Goal: Information Seeking & Learning: Learn about a topic

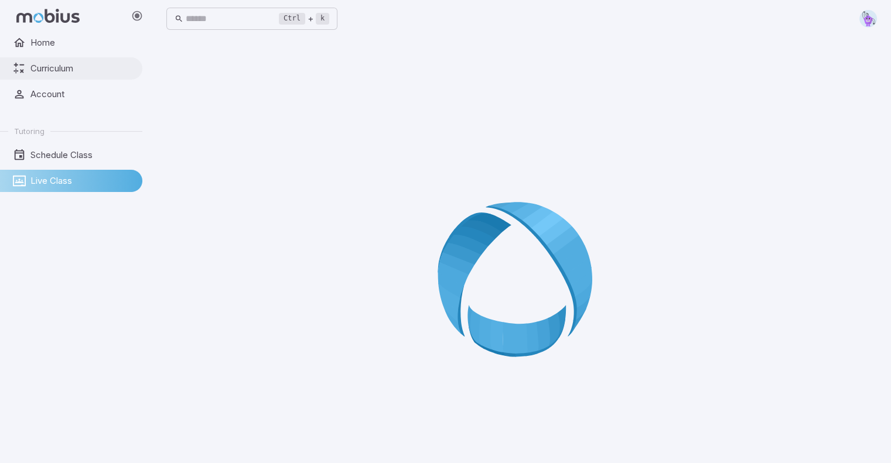
click at [64, 59] on link "Curriculum" at bounding box center [71, 68] width 142 height 22
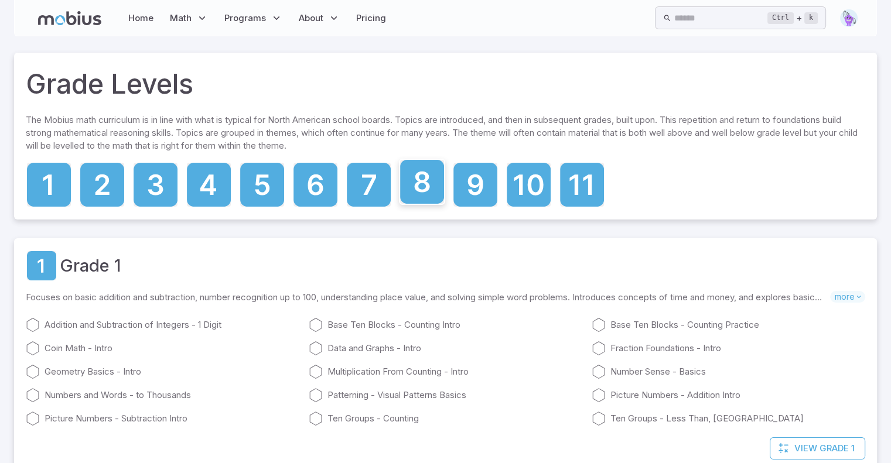
click at [435, 176] on icon at bounding box center [422, 182] width 44 height 44
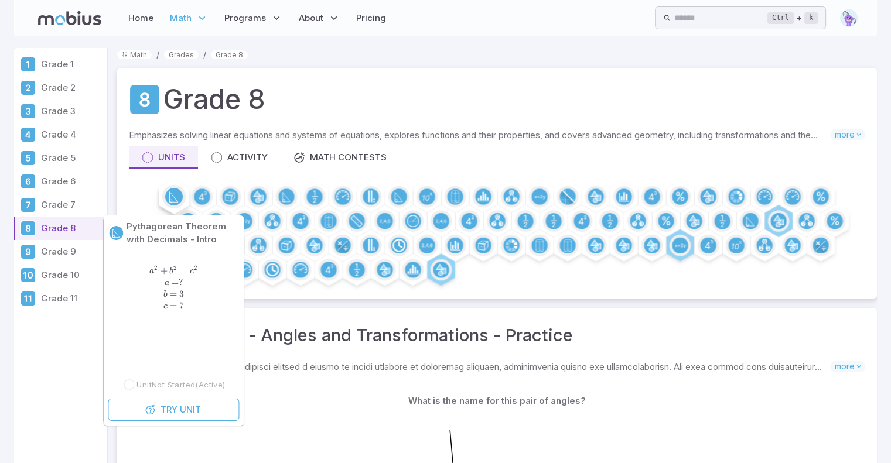
scroll to position [1, 0]
drag, startPoint x: 173, startPoint y: 197, endPoint x: 164, endPoint y: 159, distance: 39.7
click at [164, 159] on div "Units" at bounding box center [163, 157] width 43 height 13
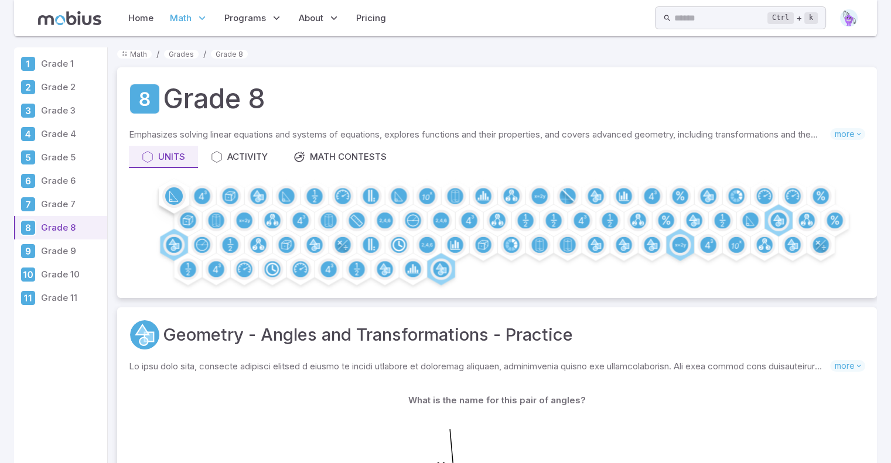
click at [170, 193] on circle at bounding box center [174, 196] width 18 height 18
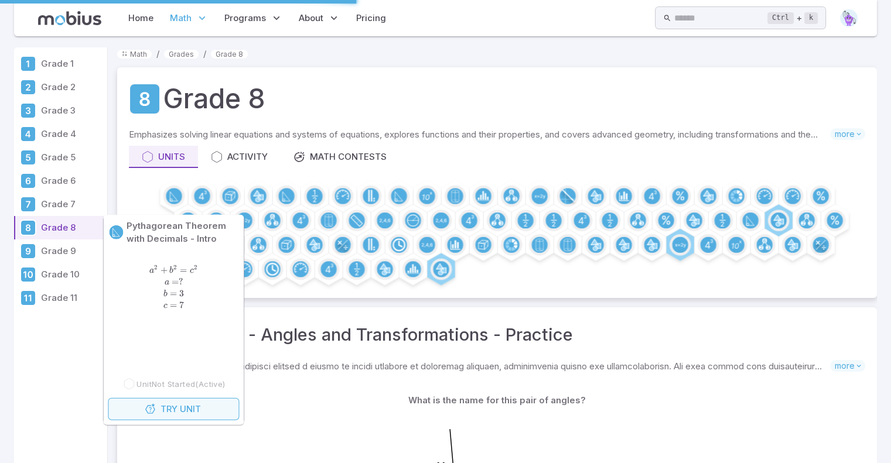
click at [169, 410] on span "Try" at bounding box center [169, 409] width 17 height 13
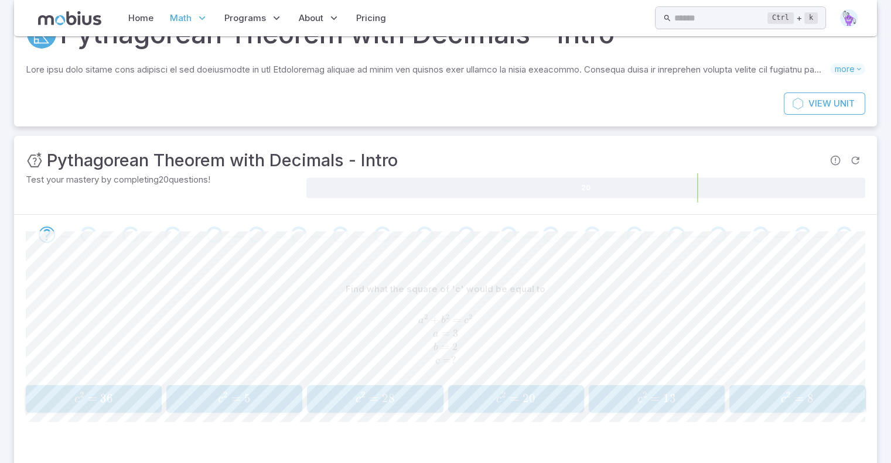
scroll to position [114, 0]
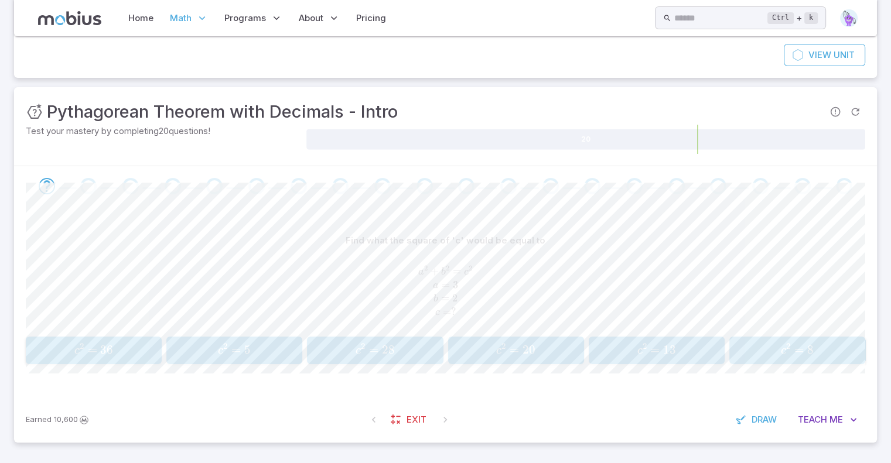
click at [667, 328] on div "Find what the square of 'c' would be equal to a 2 + b 2 = c 2 a = 3 b = 2 c = ?…" at bounding box center [446, 281] width 840 height 103
click at [674, 350] on span "13" at bounding box center [669, 350] width 13 height 15
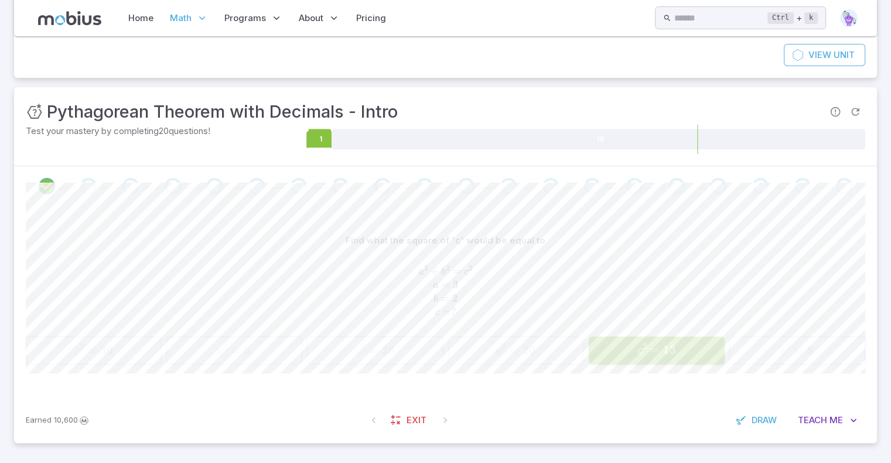
scroll to position [110, 0]
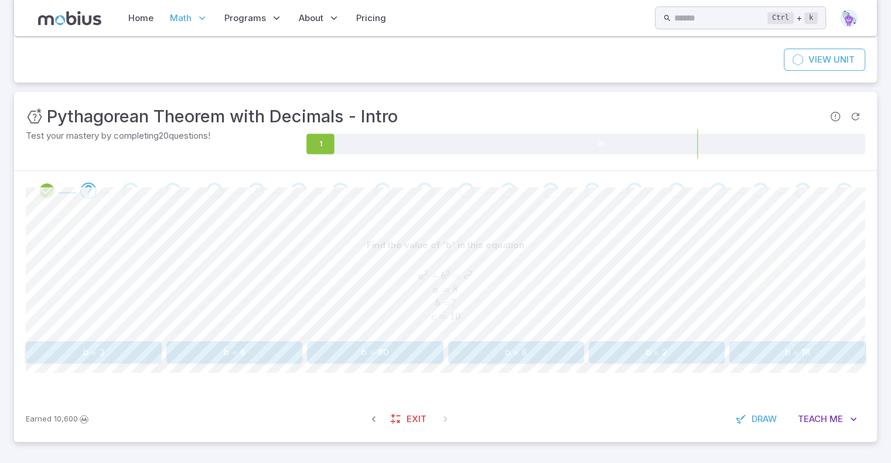
click at [264, 352] on button "b = 6" at bounding box center [234, 353] width 136 height 22
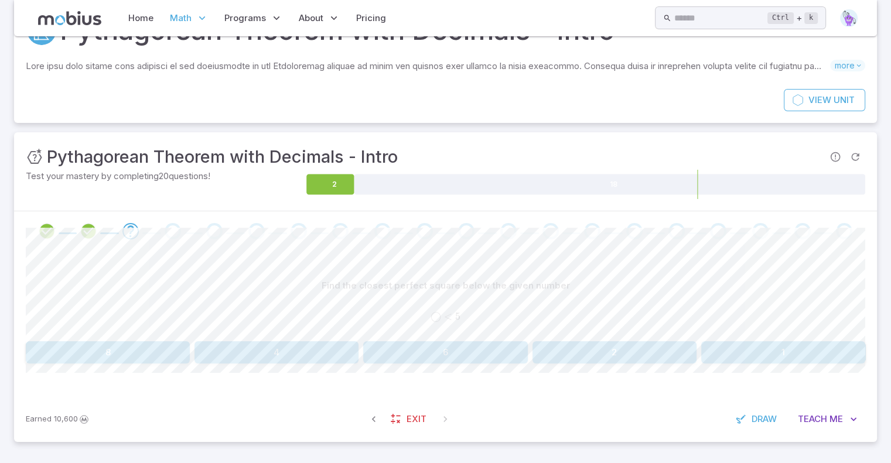
scroll to position [68, 0]
click at [576, 349] on button "2" at bounding box center [615, 354] width 164 height 22
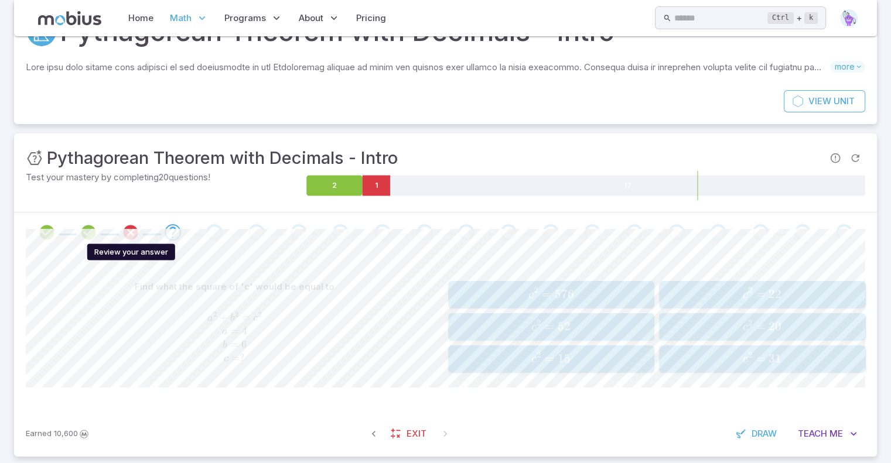
click at [135, 232] on icon "Review your answer" at bounding box center [131, 233] width 18 height 18
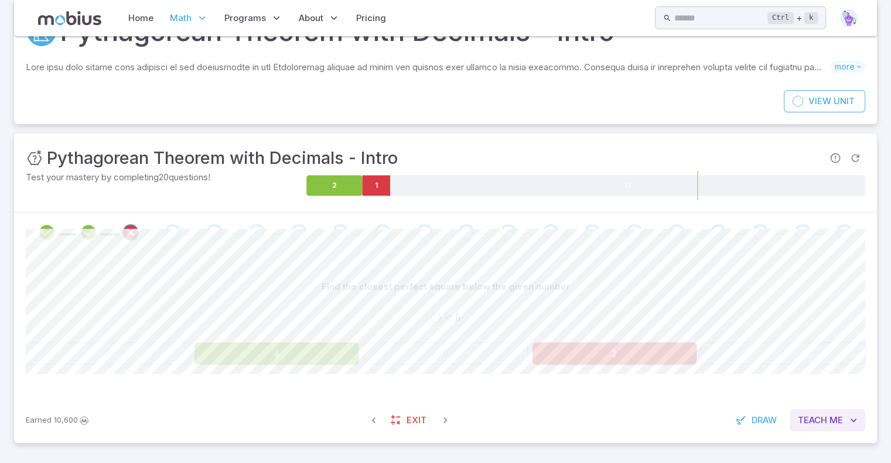
click at [812, 417] on span "Teach" at bounding box center [812, 420] width 29 height 13
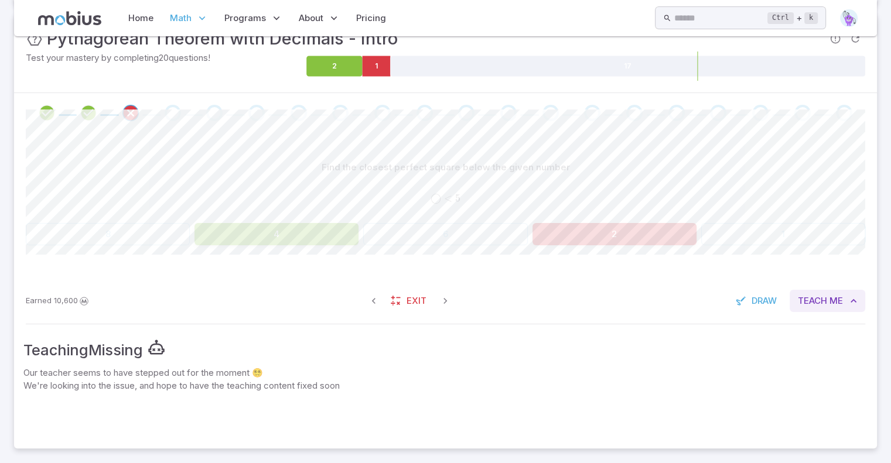
scroll to position [193, 0]
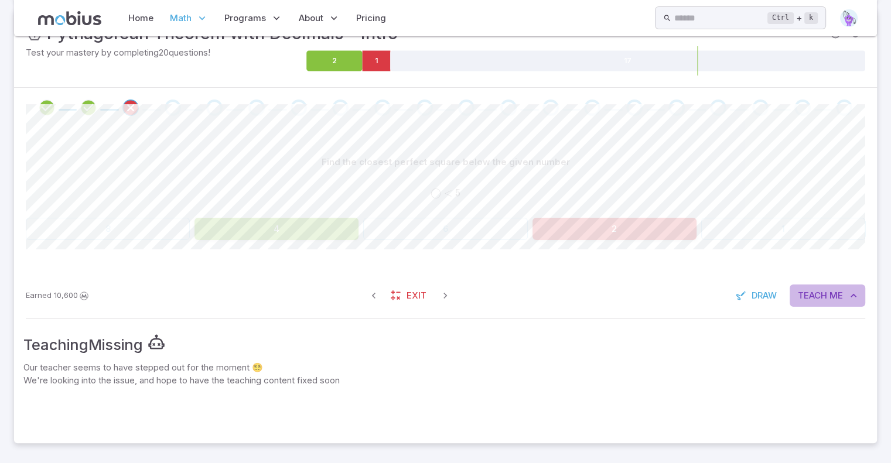
click at [836, 285] on button "Teach Me" at bounding box center [828, 296] width 76 height 22
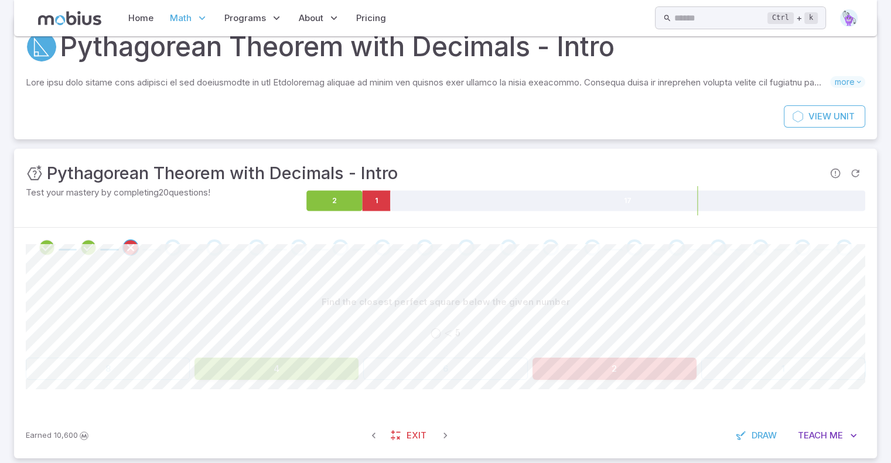
scroll to position [68, 0]
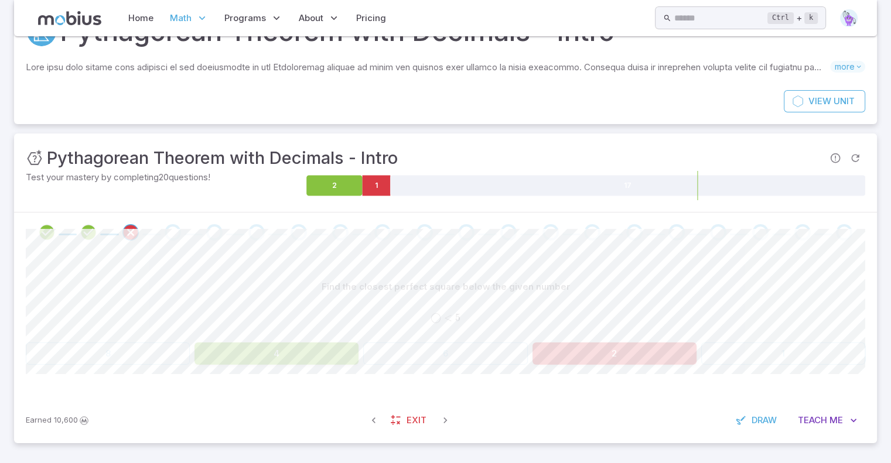
click at [166, 236] on div "Go to the next question" at bounding box center [173, 232] width 16 height 16
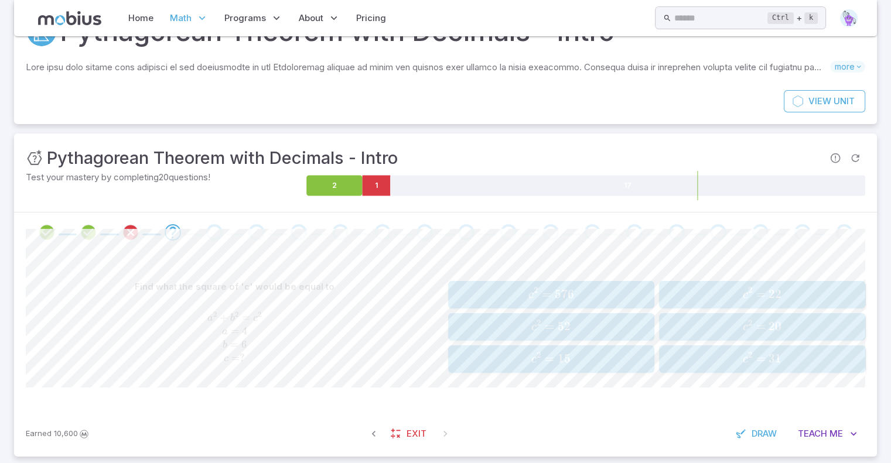
click at [567, 322] on span "52" at bounding box center [564, 326] width 13 height 15
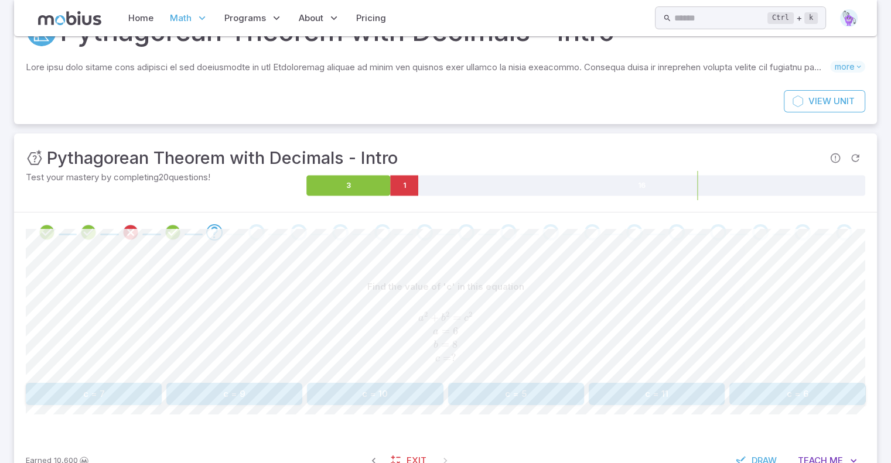
click at [366, 393] on button "c = 10" at bounding box center [375, 394] width 136 height 22
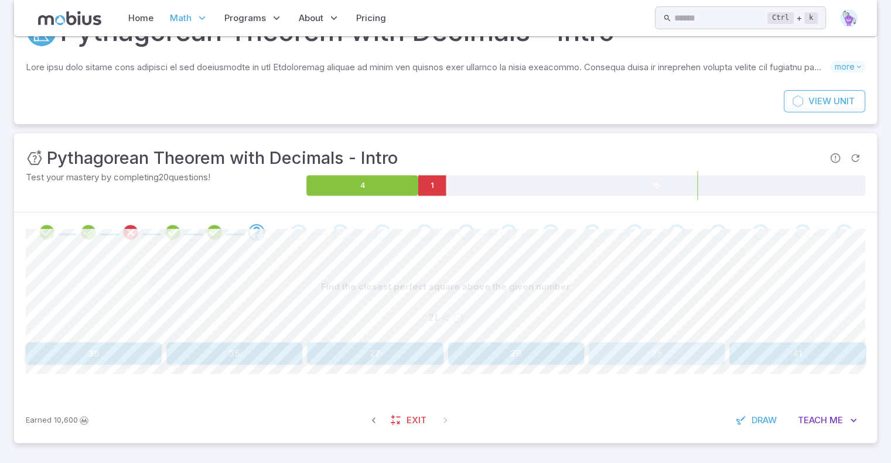
click at [684, 350] on button "25" at bounding box center [657, 354] width 136 height 22
click at [519, 346] on button "36, 49" at bounding box center [516, 354] width 136 height 22
click at [415, 353] on button "10, 11" at bounding box center [375, 354] width 136 height 22
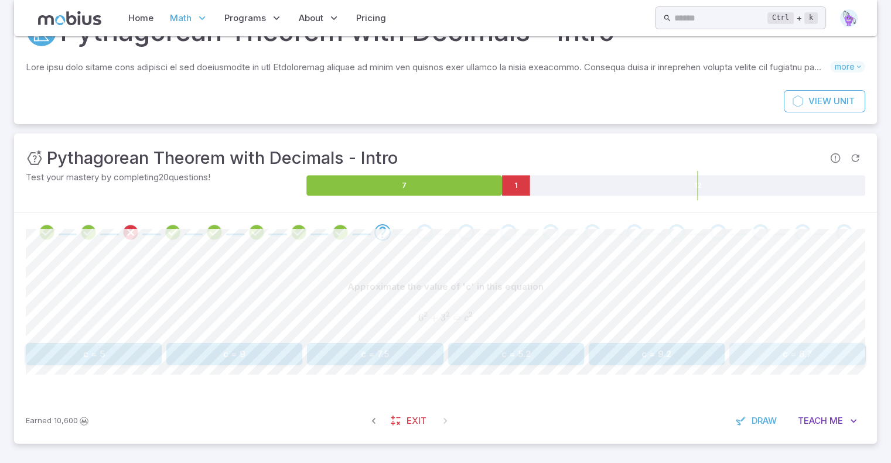
click at [793, 350] on button "c = 6.7" at bounding box center [797, 354] width 136 height 22
click at [645, 349] on button "c = 5.4" at bounding box center [657, 354] width 136 height 22
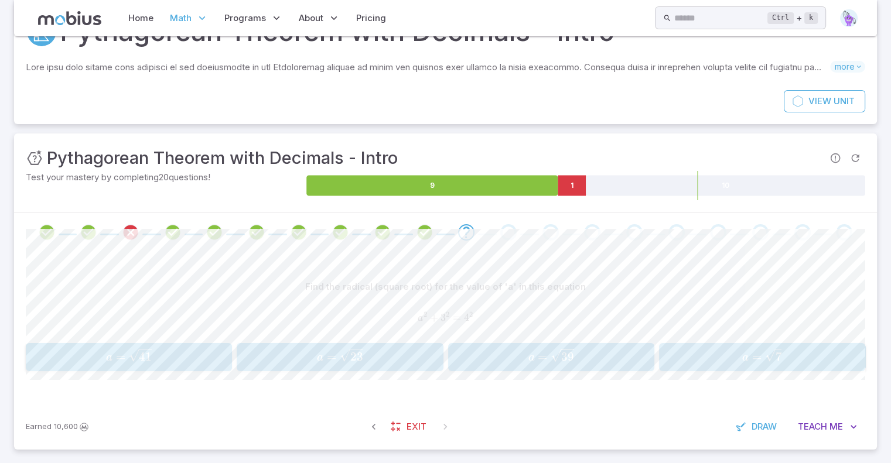
click at [730, 353] on span "a = 7 ​" at bounding box center [762, 357] width 199 height 16
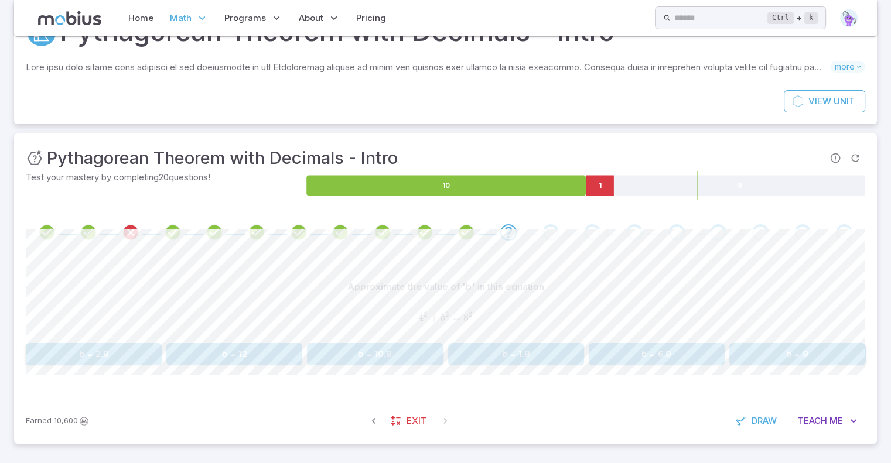
click at [642, 356] on button "b = 6.9" at bounding box center [657, 354] width 136 height 22
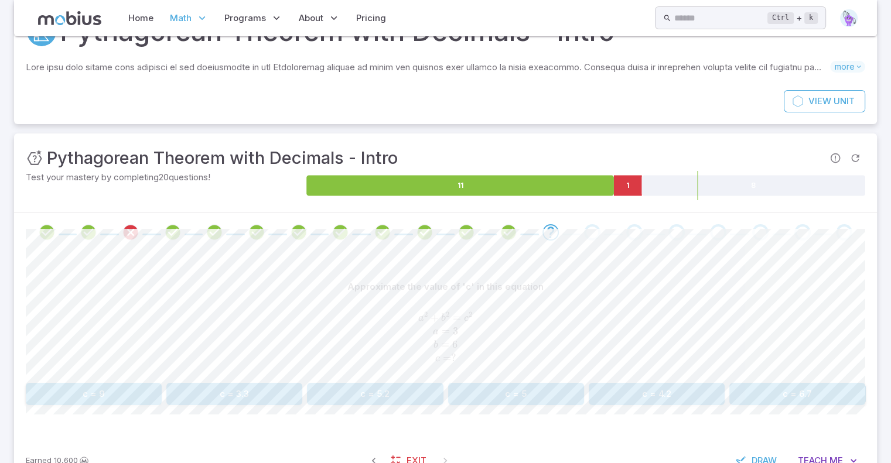
click at [790, 393] on button "c = 6.7" at bounding box center [797, 394] width 136 height 22
click at [547, 387] on button "c = 3.6" at bounding box center [516, 394] width 136 height 22
click at [106, 394] on button "a = 6.9" at bounding box center [94, 394] width 136 height 22
click at [696, 384] on button "a = 5.2" at bounding box center [657, 394] width 136 height 22
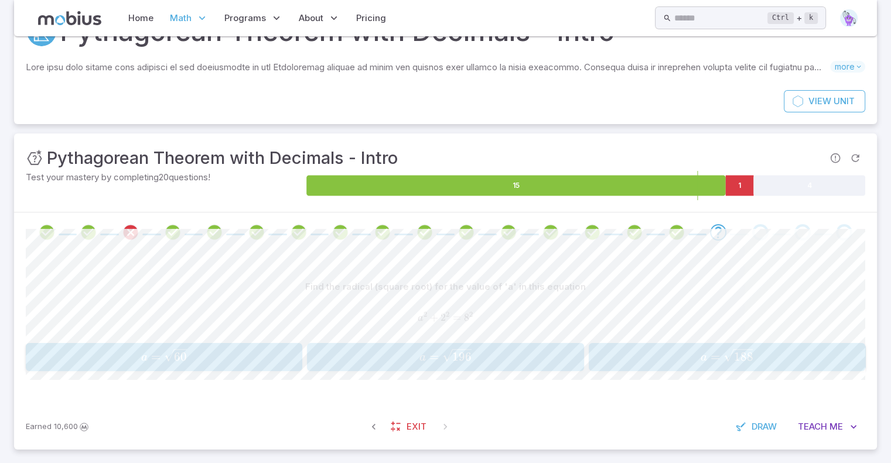
click at [217, 349] on span "a = 60 ​" at bounding box center [164, 357] width 270 height 16
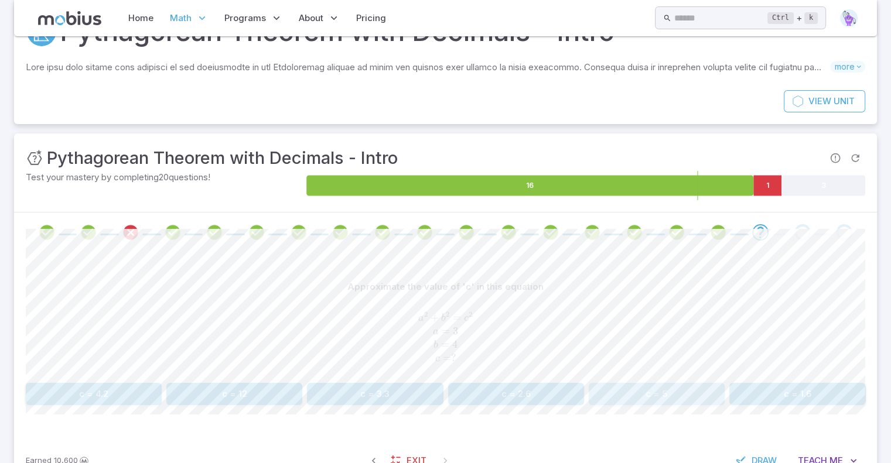
click at [668, 396] on button "c = 5" at bounding box center [657, 394] width 136 height 22
click at [375, 392] on button "c = 7.1" at bounding box center [375, 394] width 136 height 22
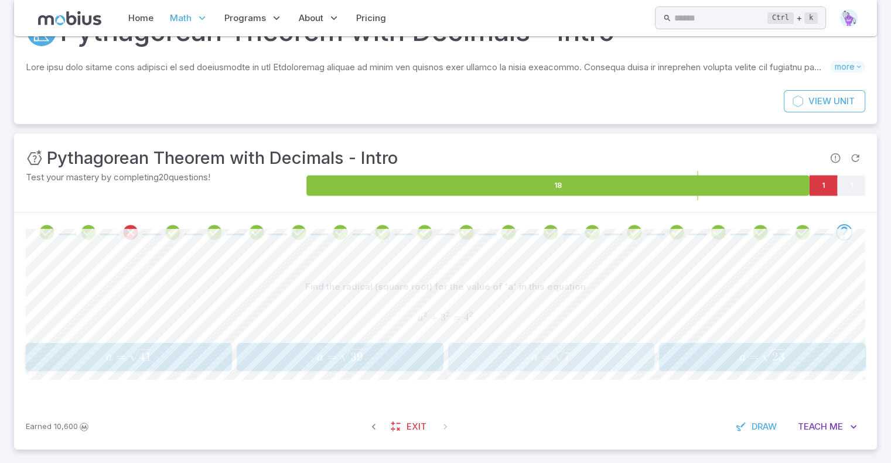
click at [578, 364] on span "a = 7 ​" at bounding box center [551, 357] width 199 height 16
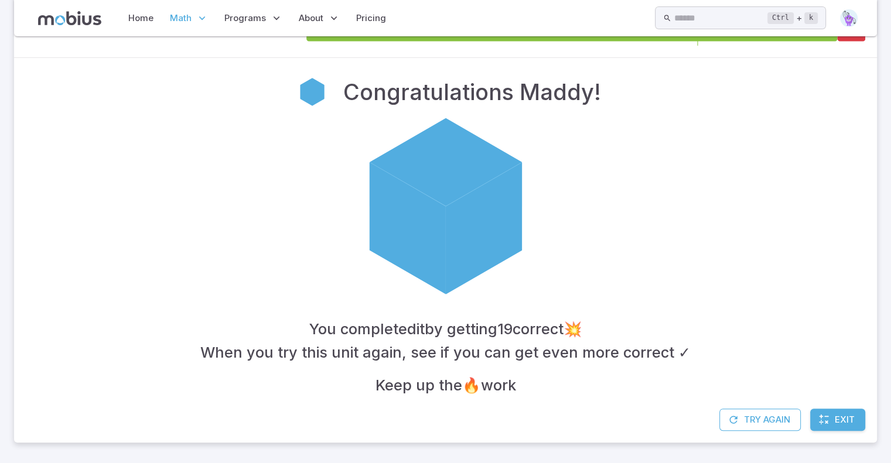
scroll to position [222, 0]
click at [832, 417] on link "Exit" at bounding box center [837, 421] width 55 height 22
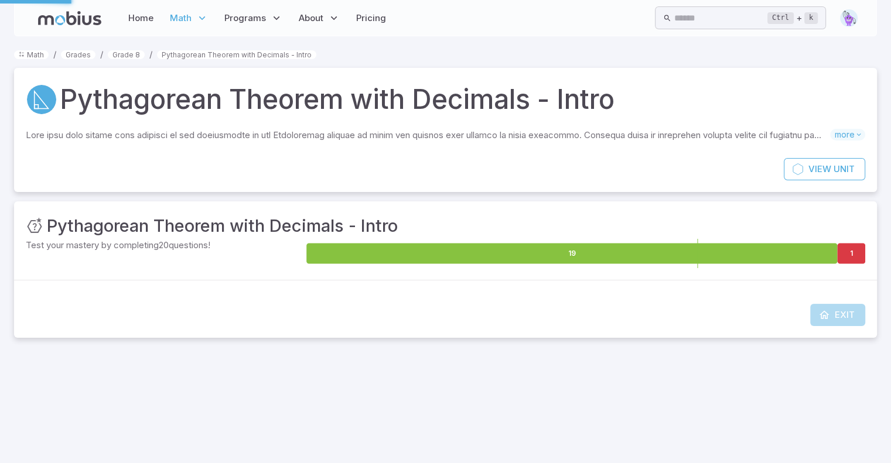
scroll to position [0, 0]
